Goal: Task Accomplishment & Management: Manage account settings

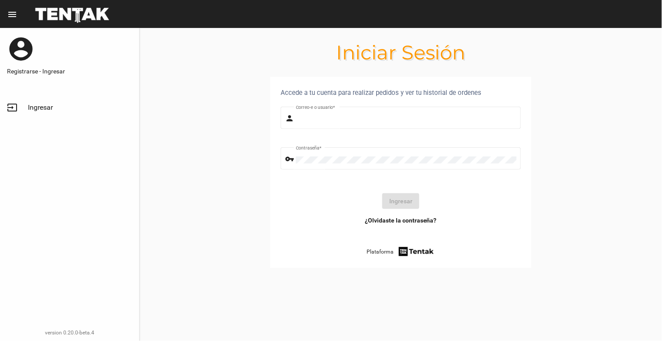
type input "natalialabancz@hotmail.com"
click at [38, 110] on span "Ingresar" at bounding box center [40, 107] width 25 height 9
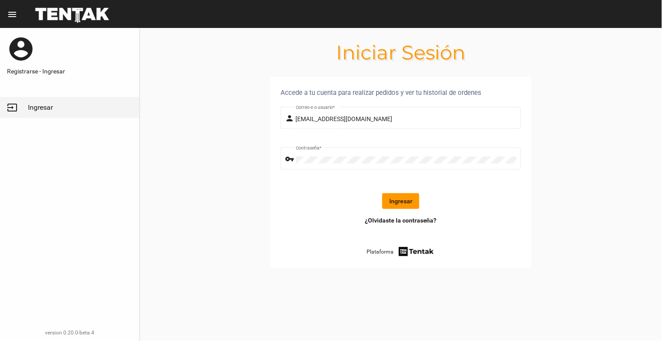
click at [402, 200] on button "Ingresar" at bounding box center [400, 201] width 37 height 16
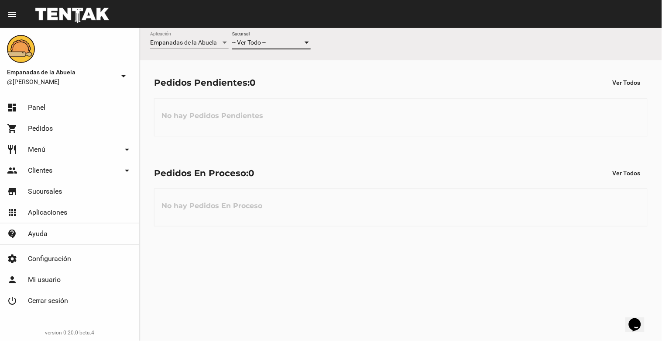
click at [300, 39] on div "-- Ver Todo --" at bounding box center [267, 42] width 71 height 7
click at [279, 85] on span "Lomas de Zamora" at bounding box center [271, 79] width 79 height 18
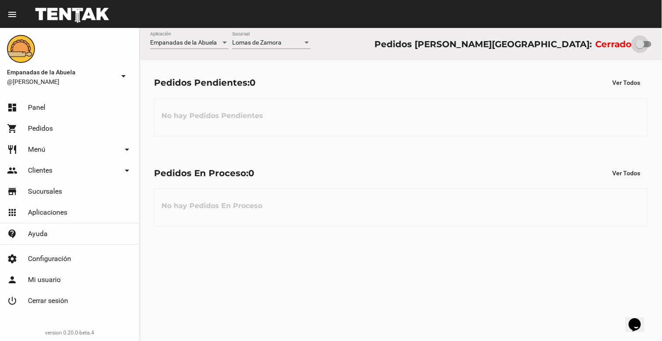
click at [642, 42] on div at bounding box center [640, 44] width 9 height 9
click at [640, 47] on input "checkbox" at bounding box center [640, 47] width 0 height 0
checkbox input "true"
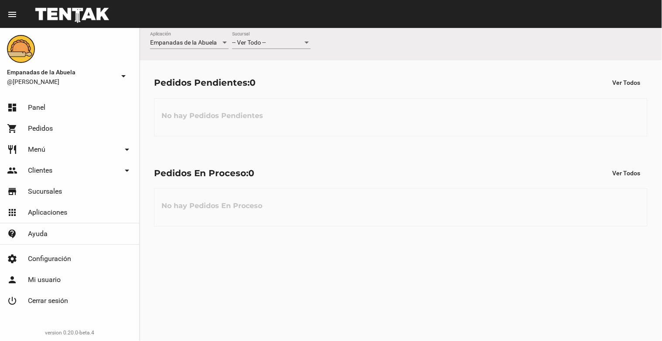
click at [274, 46] on div "-- Ver Todo --" at bounding box center [267, 42] width 71 height 7
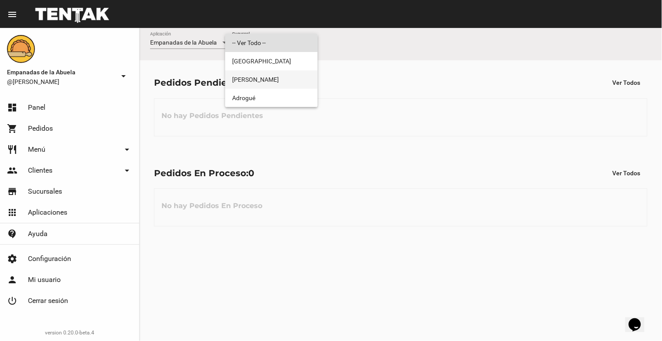
click at [269, 76] on span "Lomas de Zamora" at bounding box center [271, 79] width 79 height 18
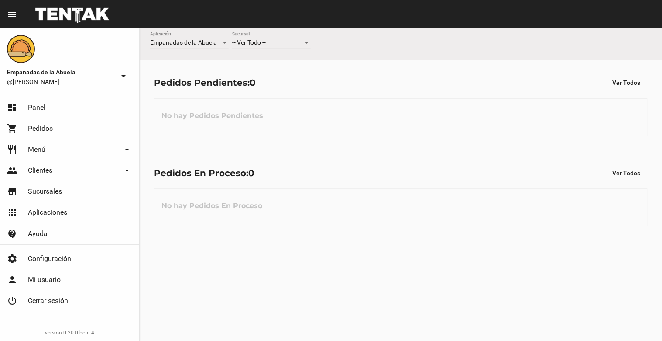
click at [276, 41] on div "-- Ver Todo --" at bounding box center [267, 42] width 71 height 7
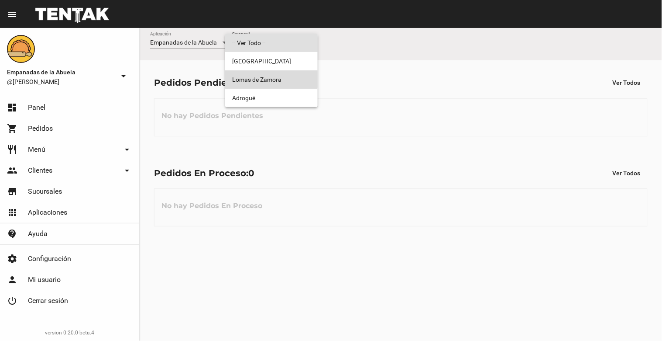
click at [272, 75] on span "Lomas de Zamora" at bounding box center [271, 79] width 79 height 18
